Goal: Task Accomplishment & Management: Use online tool/utility

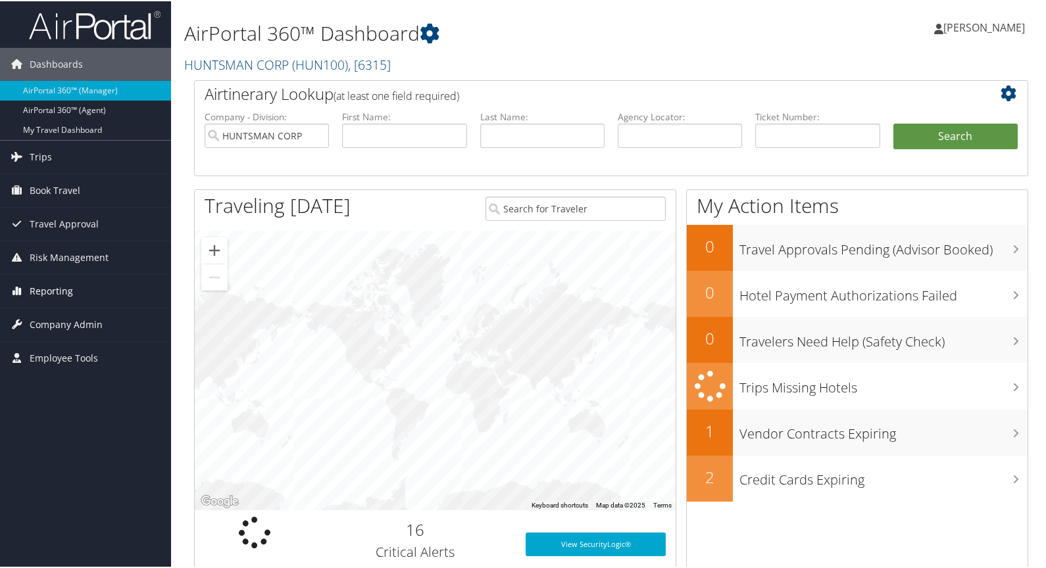
click at [50, 280] on span "Reporting" at bounding box center [51, 290] width 43 height 33
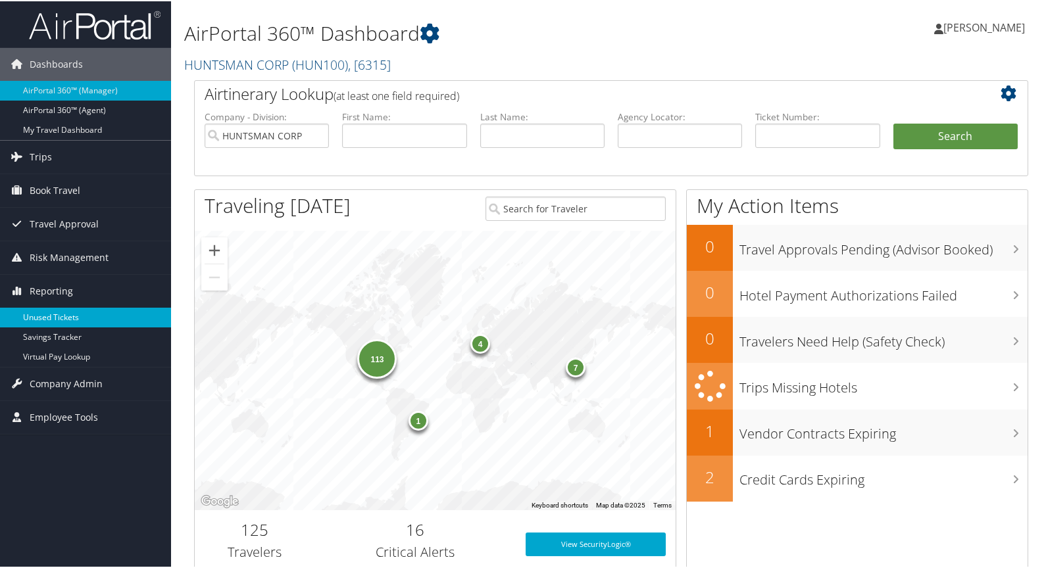
click at [52, 315] on link "Unused Tickets" at bounding box center [85, 316] width 171 height 20
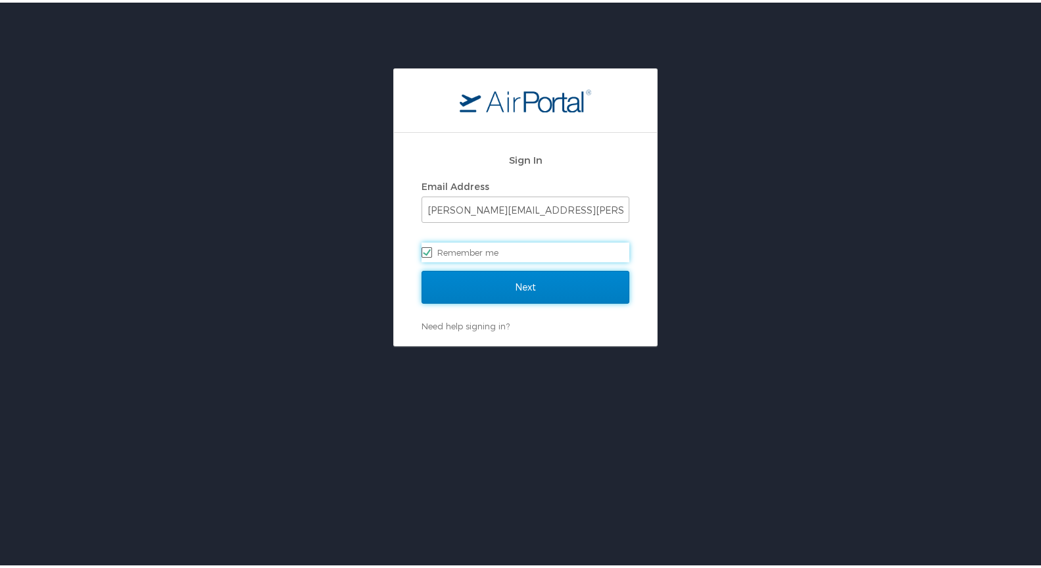
click at [531, 286] on input "Next" at bounding box center [526, 284] width 208 height 33
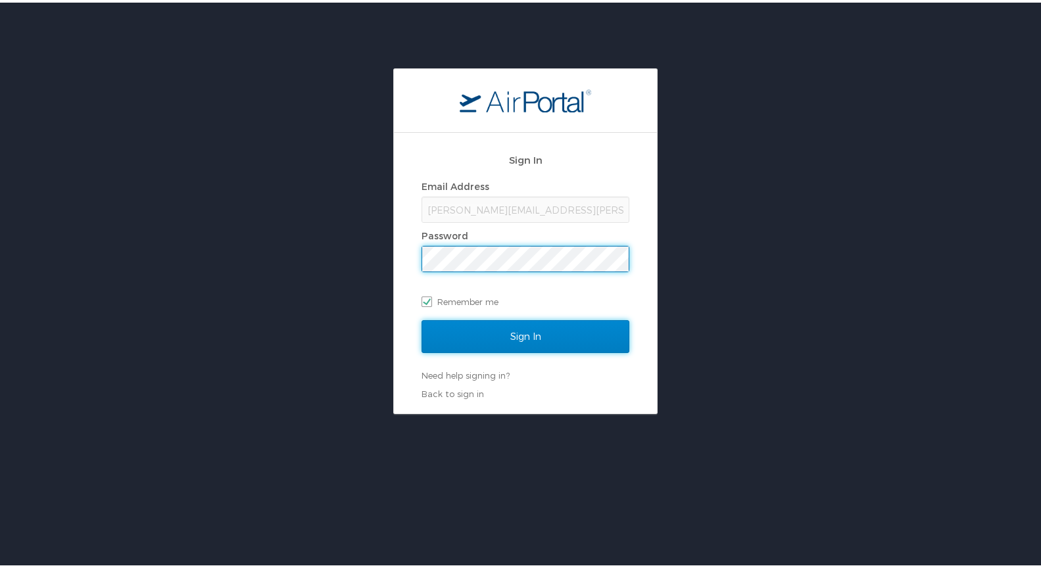
click at [531, 337] on input "Sign In" at bounding box center [526, 334] width 208 height 33
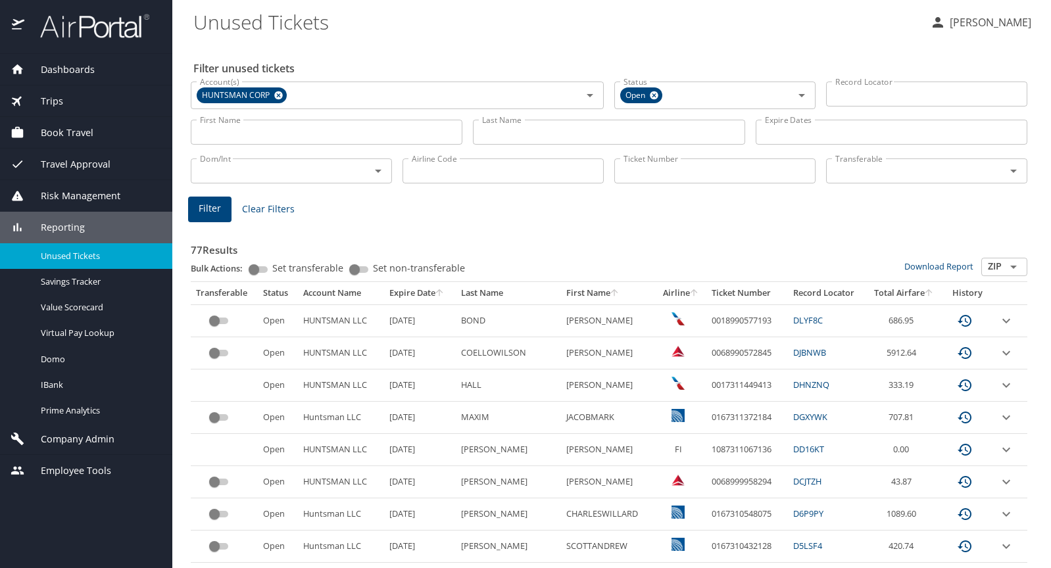
click at [528, 131] on input "Last Name" at bounding box center [609, 132] width 272 height 25
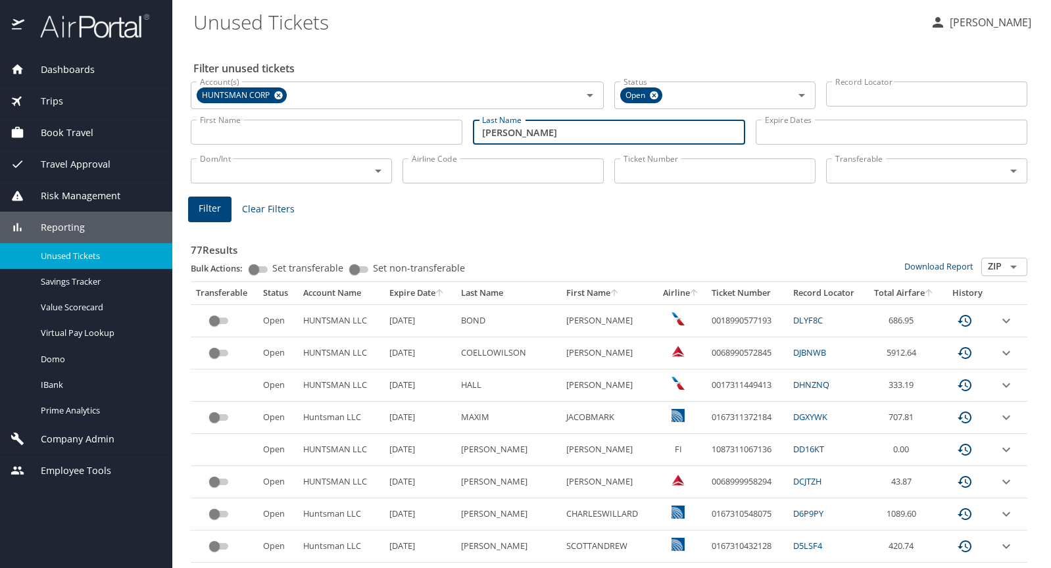
type input "holdt"
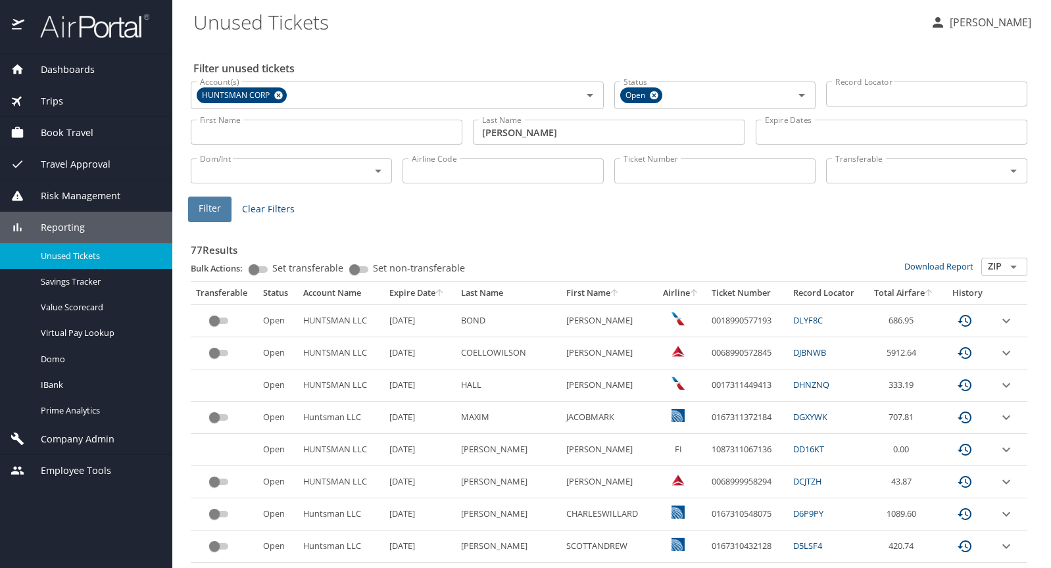
click at [218, 214] on span "Filter" at bounding box center [210, 209] width 22 height 16
